Goal: Task Accomplishment & Management: Use online tool/utility

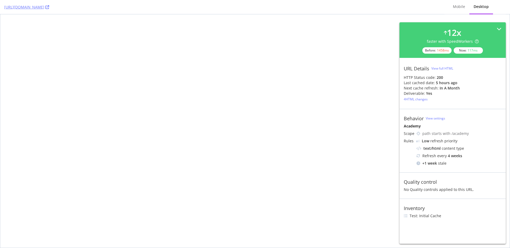
select select "1"
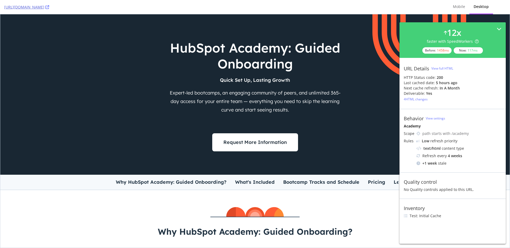
click at [0, 0] on div "[URL][DOMAIN_NAME] Mobile Desktop" at bounding box center [255, 7] width 510 height 14
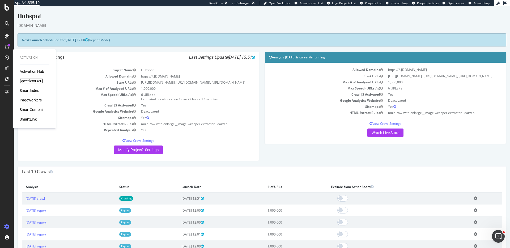
click at [32, 79] on div "SpeedWorkers" at bounding box center [32, 80] width 24 height 5
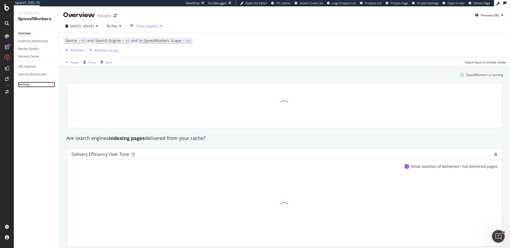
click at [31, 83] on link "Settings" at bounding box center [36, 85] width 37 height 6
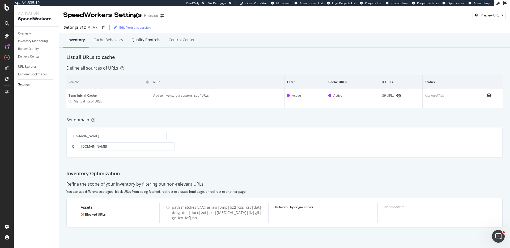
click at [140, 39] on div "Quality Controls" at bounding box center [145, 39] width 29 height 5
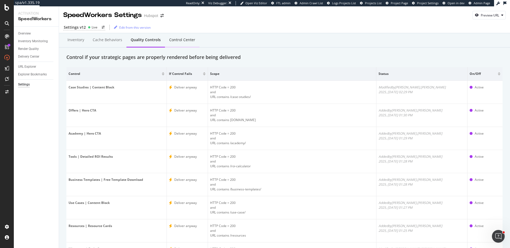
click at [182, 39] on div "Control Center" at bounding box center [182, 39] width 26 height 5
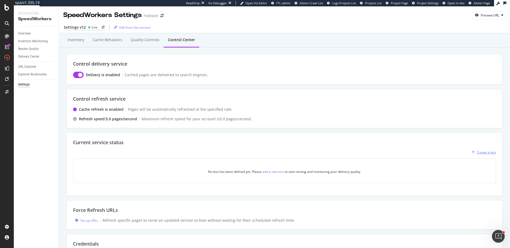
click at [485, 149] on div "Create a test" at bounding box center [482, 152] width 26 height 8
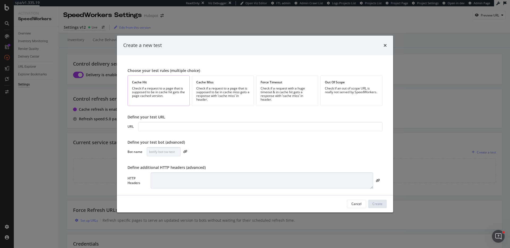
click at [167, 82] on div "Cache Hit" at bounding box center [158, 82] width 53 height 5
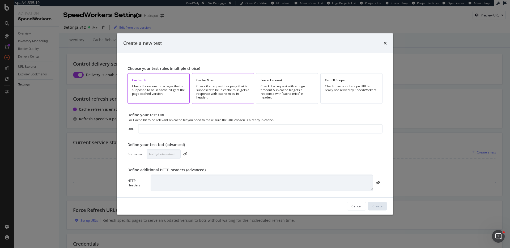
click at [218, 93] on div "Check if a request to a page that is supposed to be in cache miss gets a respon…" at bounding box center [222, 91] width 53 height 15
click at [265, 89] on div "Check if a request with a huge timeout & in cache hit gets a response with ‘cac…" at bounding box center [286, 91] width 53 height 15
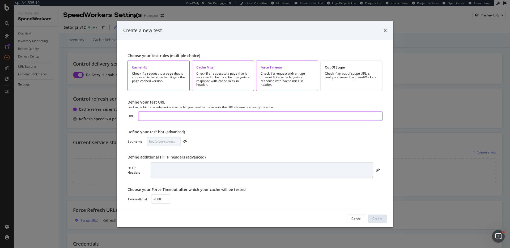
click at [211, 112] on input "modal" at bounding box center [260, 116] width 244 height 9
paste input "[URL][DOMAIN_NAME]"
type input "[URL][DOMAIN_NAME]"
click at [373, 218] on div "Create" at bounding box center [377, 218] width 10 height 5
click at [380, 220] on div "Create" at bounding box center [377, 218] width 10 height 5
